Goal: Navigation & Orientation: Go to known website

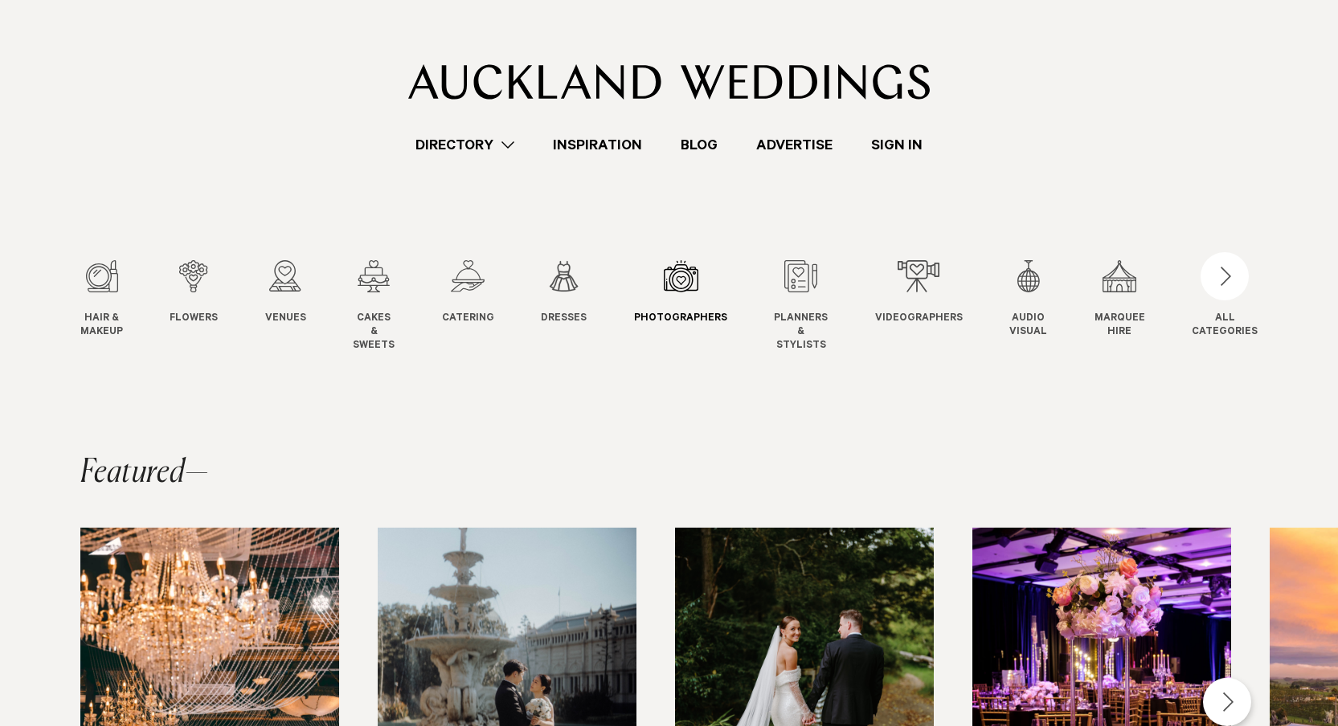
click at [684, 279] on div "7 / 12" at bounding box center [680, 276] width 93 height 32
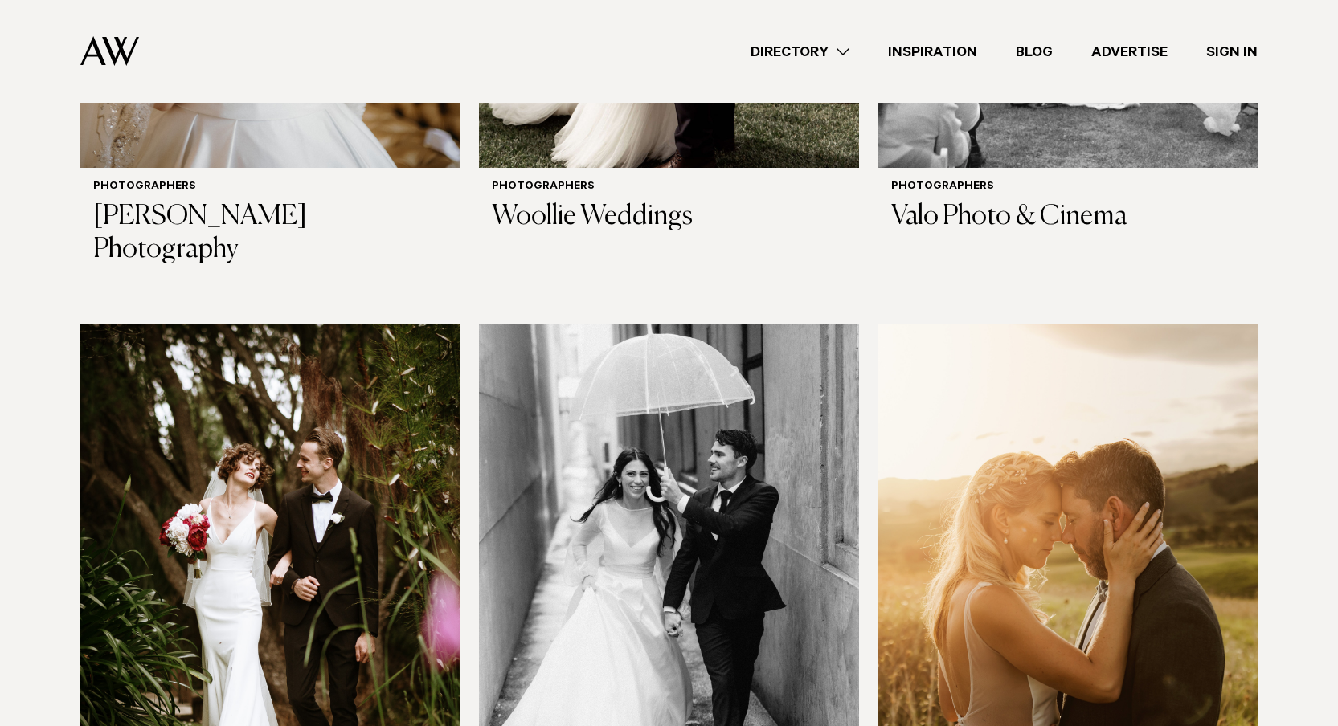
scroll to position [4195, 0]
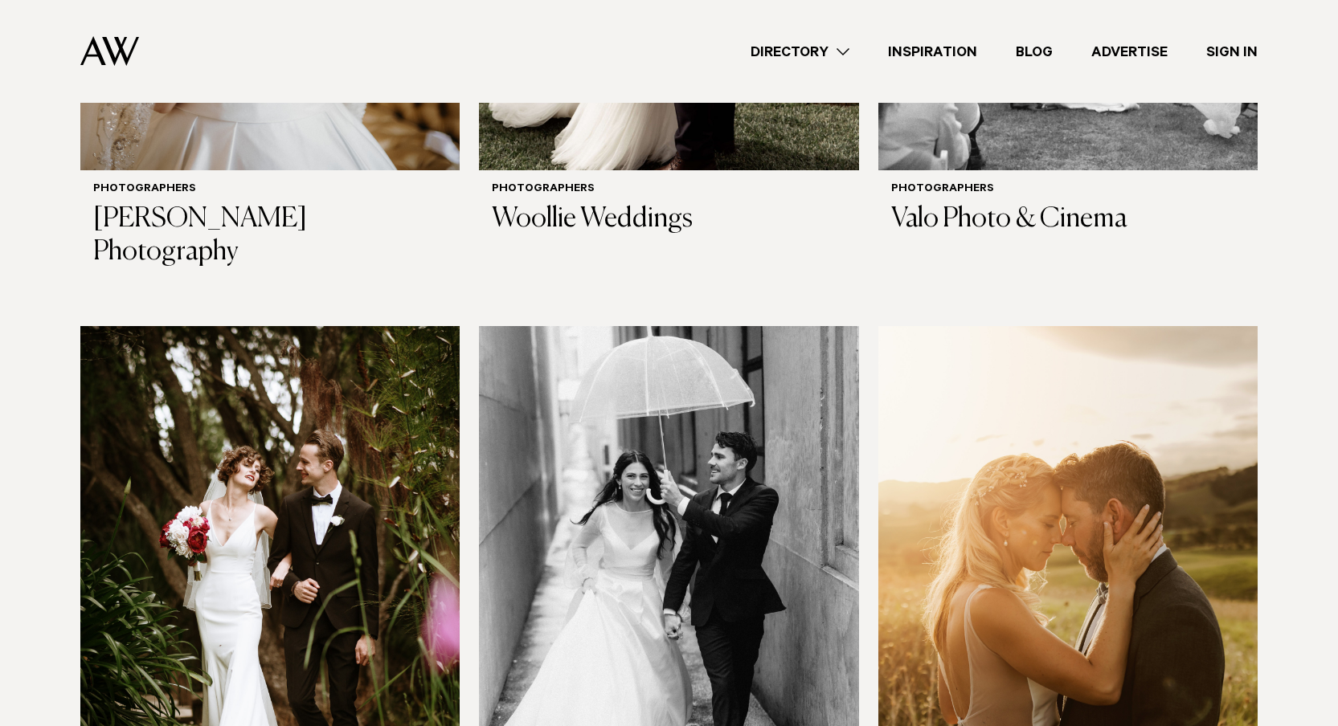
click at [1015, 365] on img at bounding box center [1067, 580] width 379 height 509
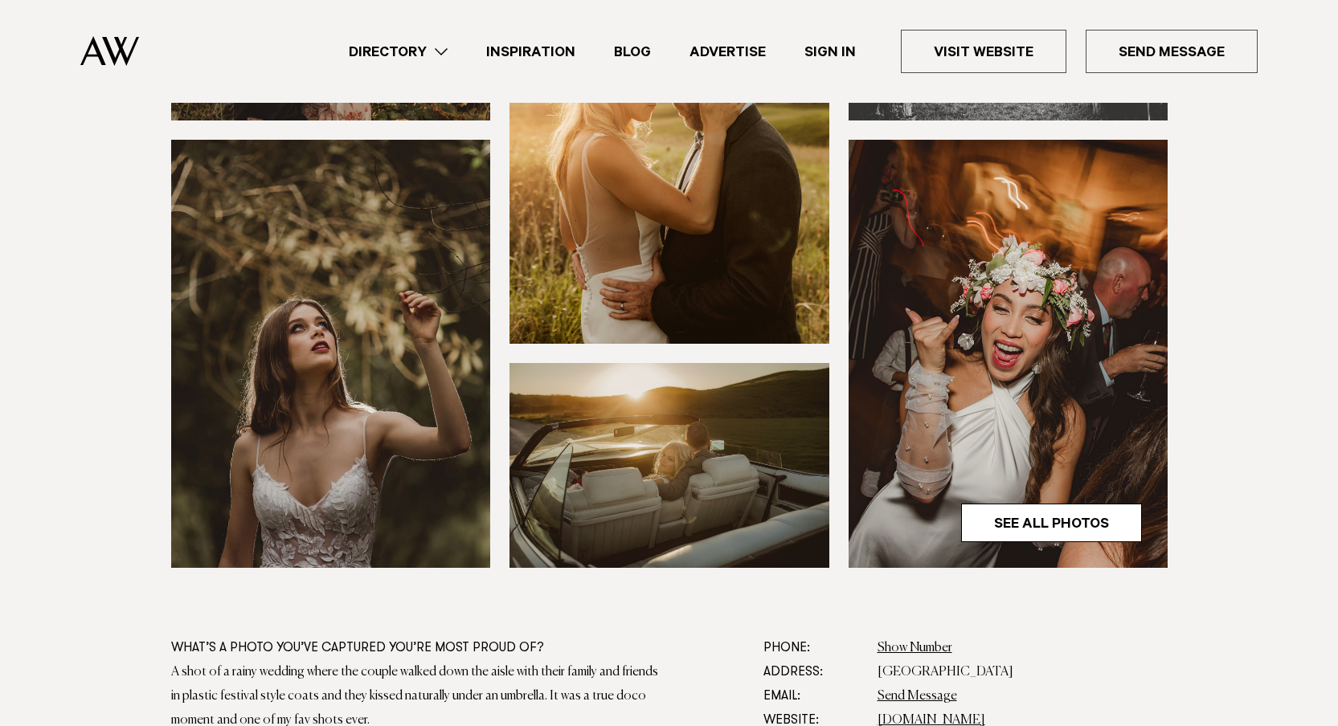
scroll to position [431, 0]
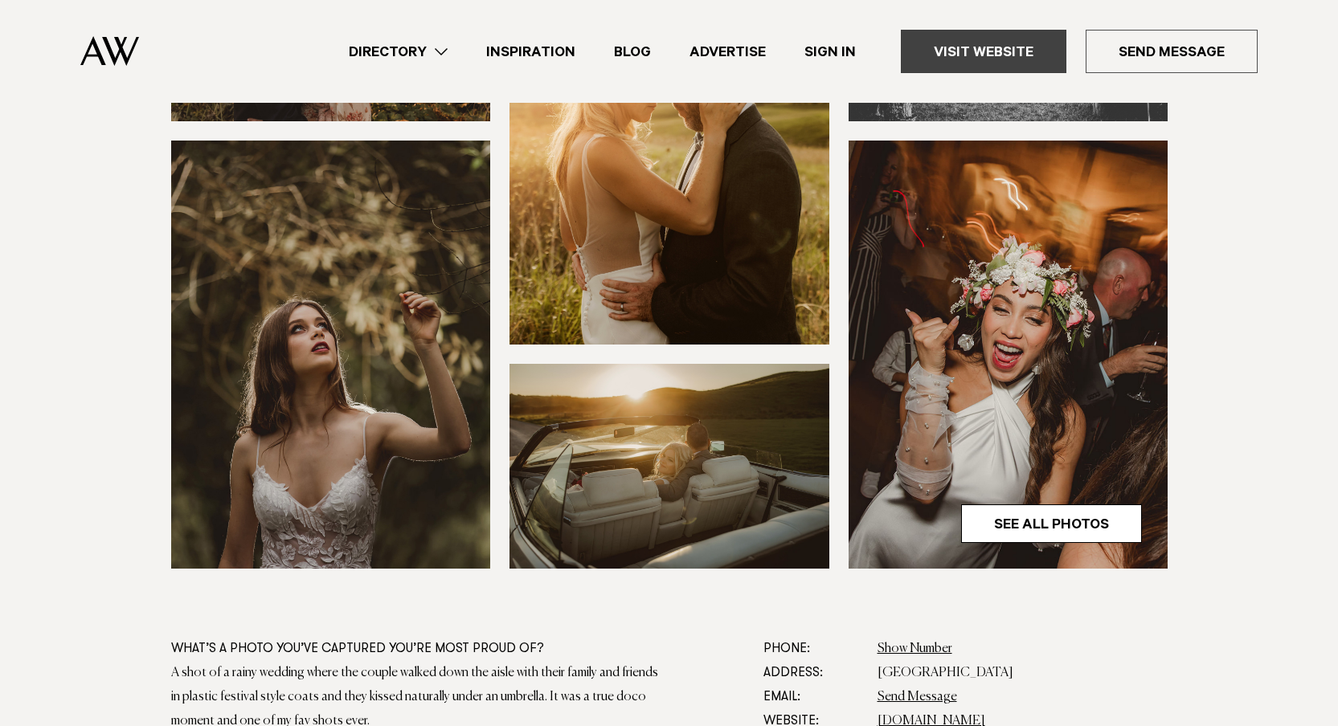
click at [974, 47] on link "Visit Website" at bounding box center [983, 51] width 165 height 43
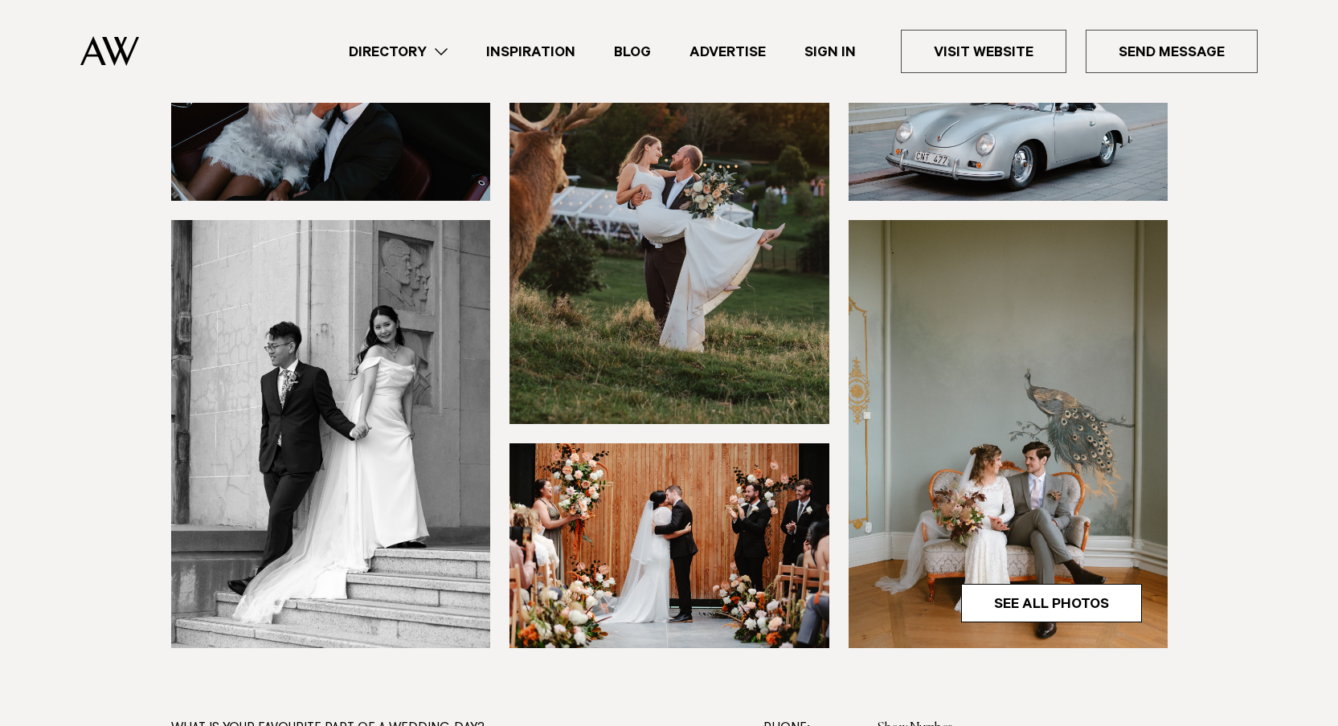
scroll to position [353, 0]
